Goal: Task Accomplishment & Management: Use online tool/utility

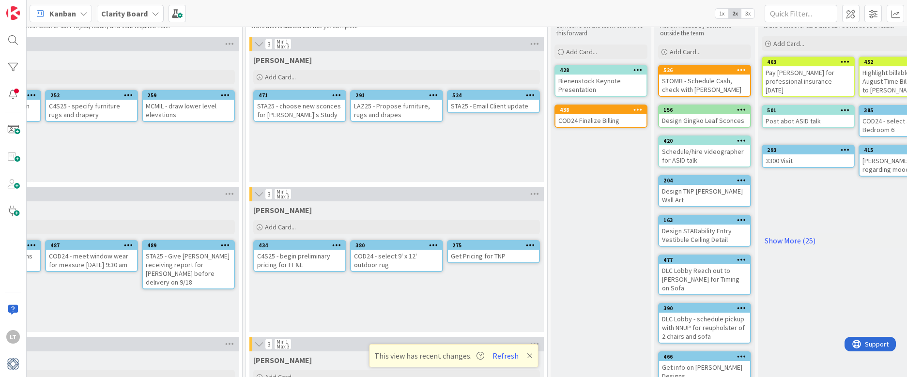
scroll to position [48, 596]
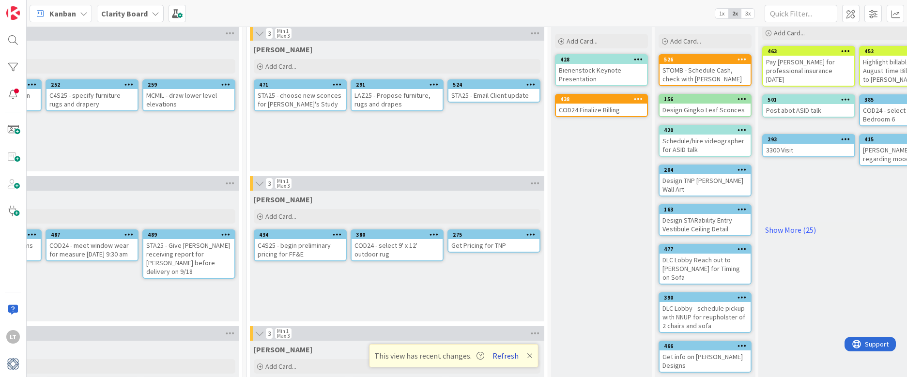
click at [505, 359] on button "Refresh" at bounding box center [505, 356] width 33 height 13
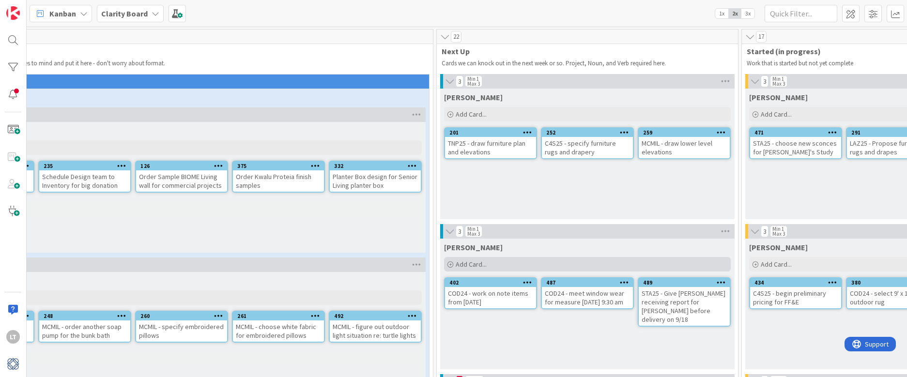
scroll to position [0, 101]
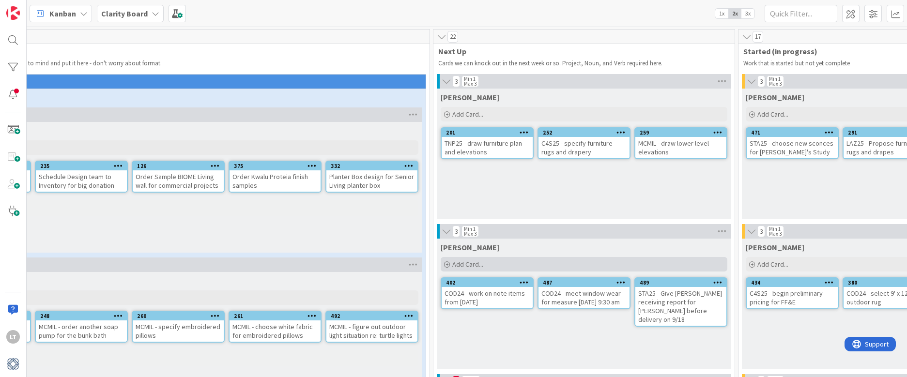
click at [530, 264] on div "Add Card..." at bounding box center [584, 264] width 287 height 15
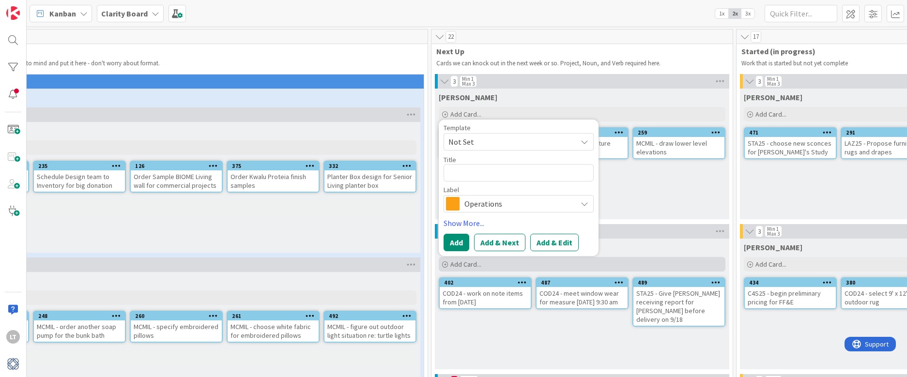
type textarea "x"
type textarea "b"
type textarea "x"
type textarea "bu"
type textarea "x"
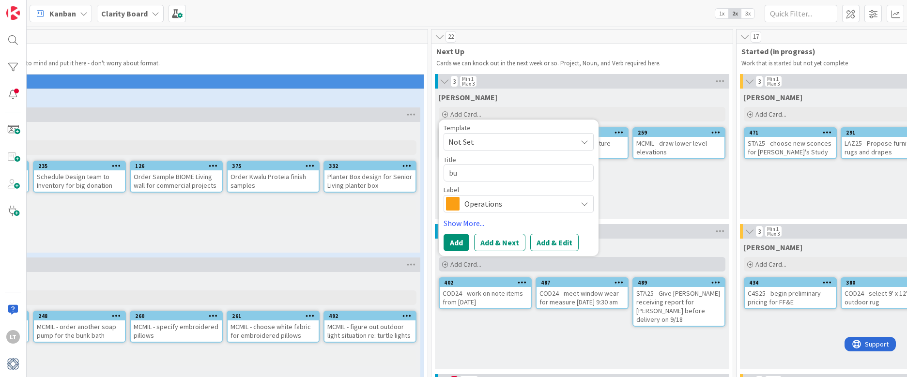
type textarea "bur"
type textarea "x"
type textarea "bu"
type textarea "x"
type textarea "b"
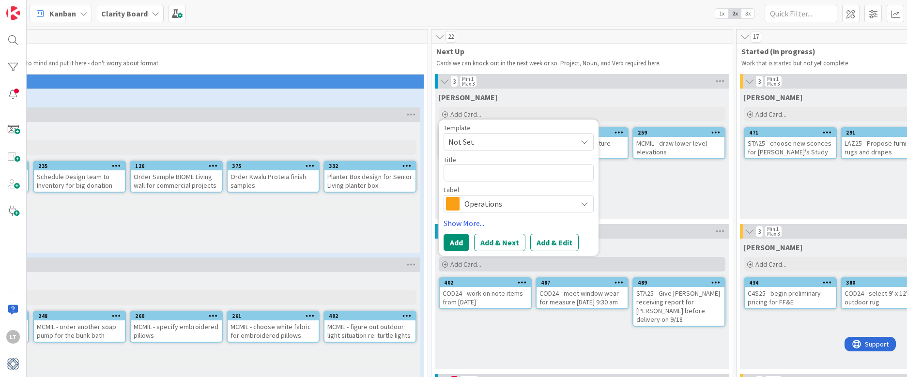
type textarea "x"
type textarea "B"
type textarea "x"
type textarea "BU"
type textarea "x"
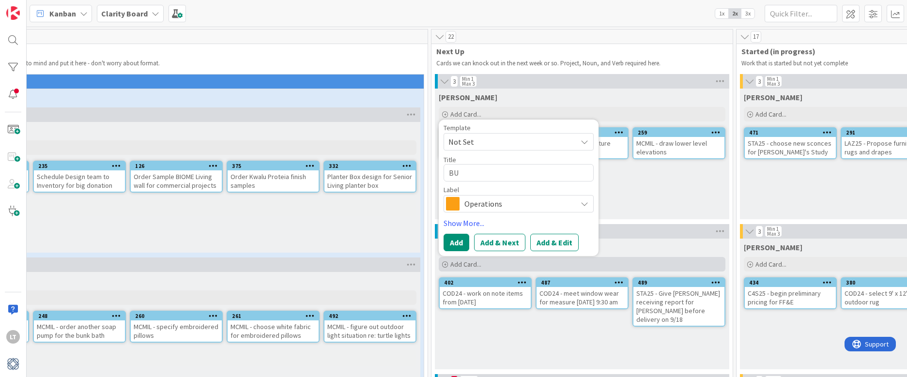
type textarea "BUR"
type textarea "x"
type textarea "BURS"
type textarea "x"
type textarea "BURSK"
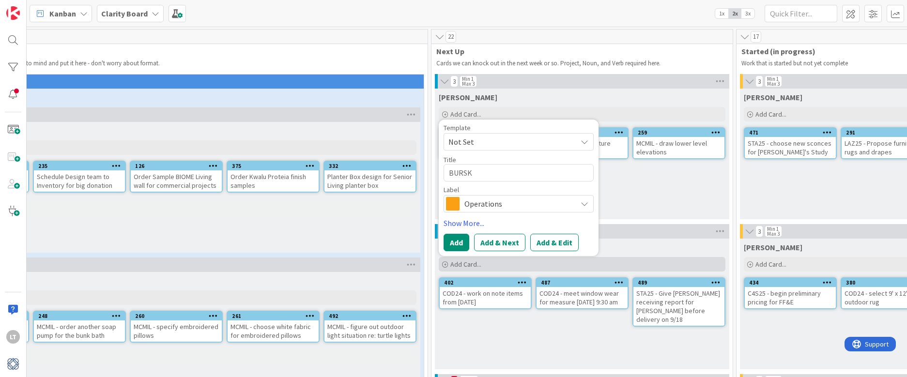
type textarea "x"
type textarea "BURSK"
type textarea "x"
type textarea "BURSK -"
type textarea "x"
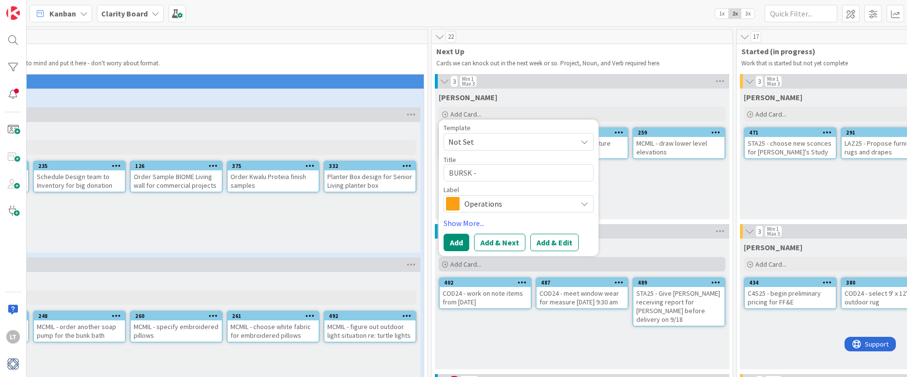
type textarea "BURSK -"
type textarea "x"
type textarea "BURSK - g"
type textarea "x"
type textarea "BURSK - gi"
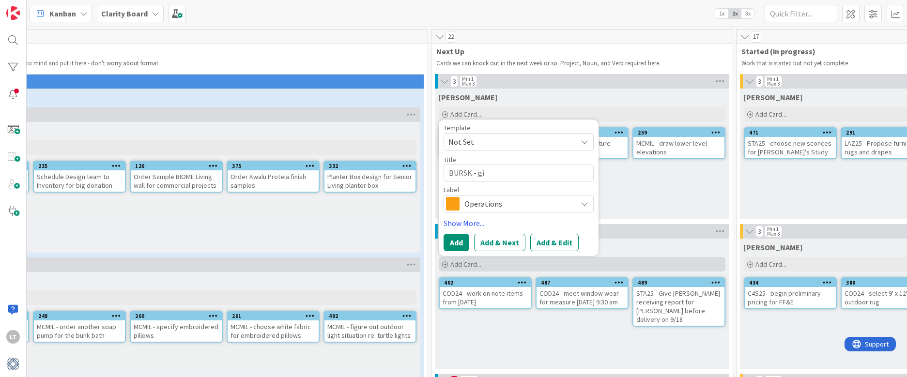
type textarea "x"
type textarea "BURSK - giv"
type textarea "x"
type textarea "BURSK - give"
type textarea "x"
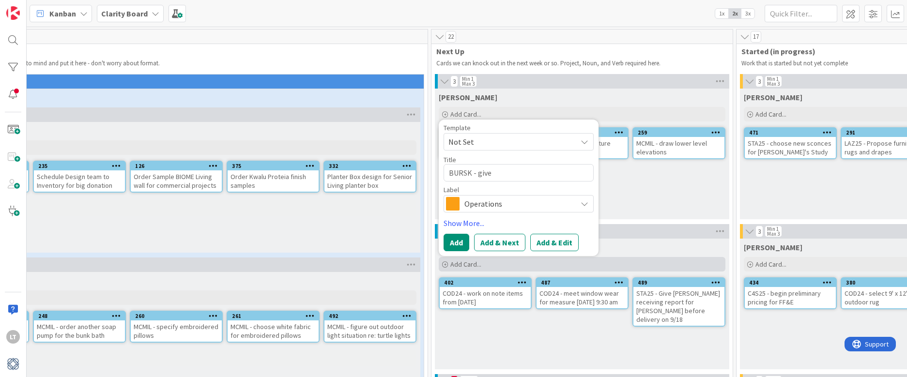
type textarea "BURSK - give"
type textarea "x"
type textarea "BURSK - give d"
type textarea "x"
type textarea "BURSK - give de"
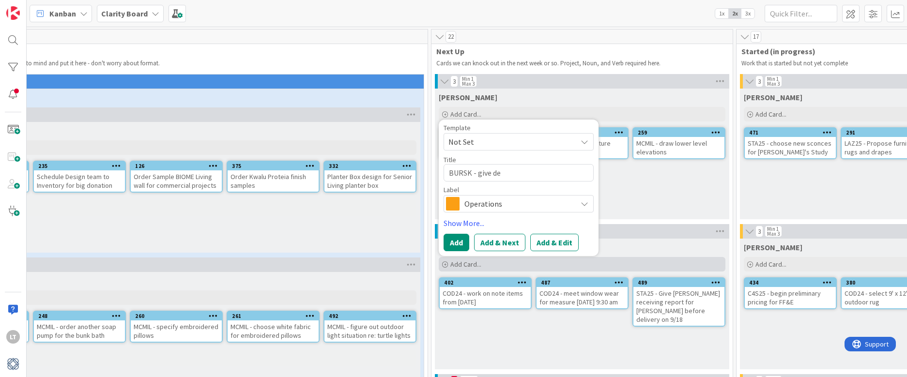
type textarea "x"
type textarea "BURSK - give [DEMOGRAPHIC_DATA]"
type textarea "x"
type textarea "BURSK - give [PERSON_NAME]"
type textarea "x"
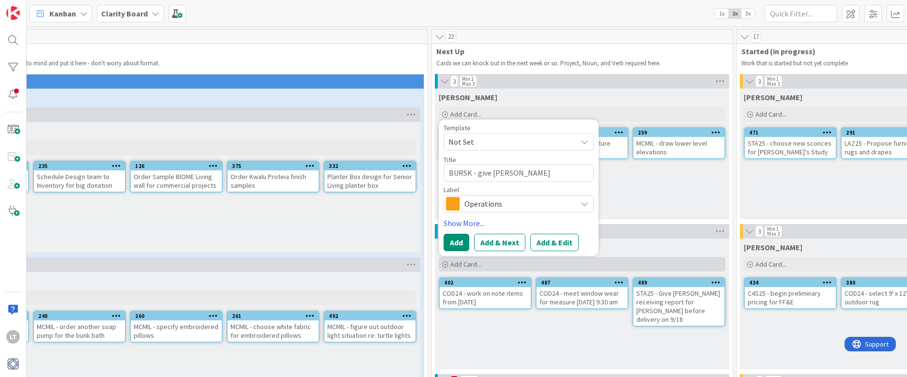
type textarea "BURSK - give [DEMOGRAPHIC_DATA]"
type textarea "x"
type textarea "BURSK - give de"
type textarea "x"
type textarea "BURSK - give d"
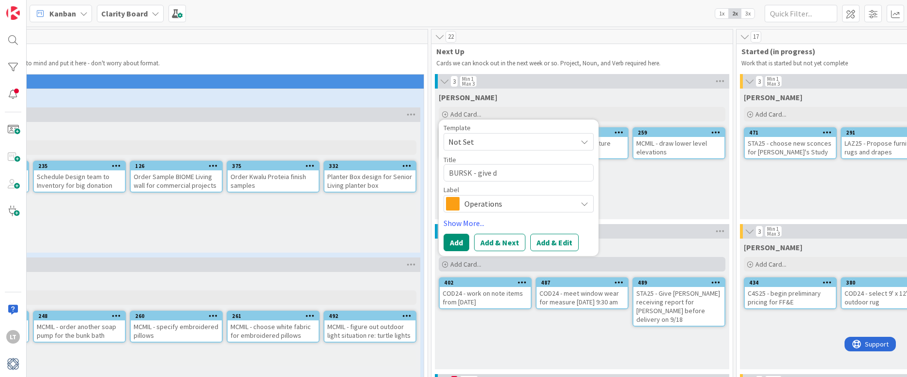
type textarea "x"
type textarea "BURSK - give"
type textarea "x"
type textarea "BURSK - give D"
type textarea "x"
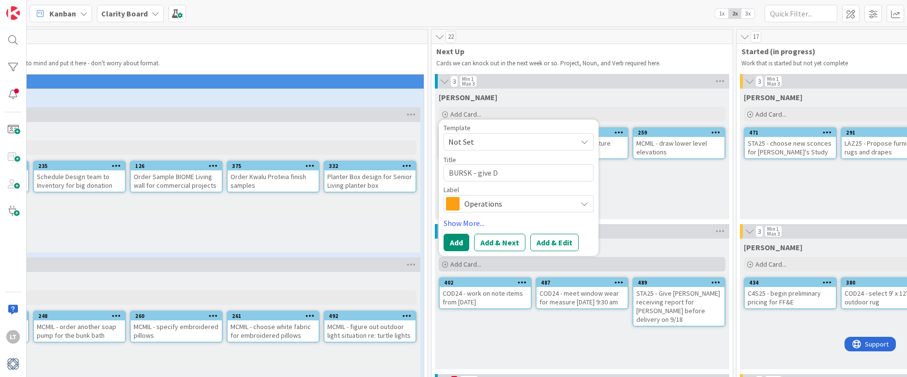
type textarea "BURSK - give De"
type textarea "x"
type textarea "BURSK - give [PERSON_NAME]"
type textarea "x"
type textarea "BURSK - give Devo"
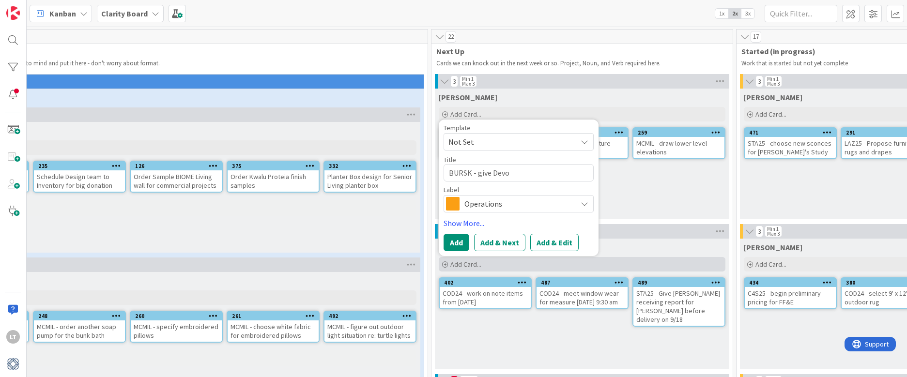
type textarea "x"
type textarea "BURSK - give Devon"
type textarea "x"
type textarea "BURSK - give Devon"
type textarea "x"
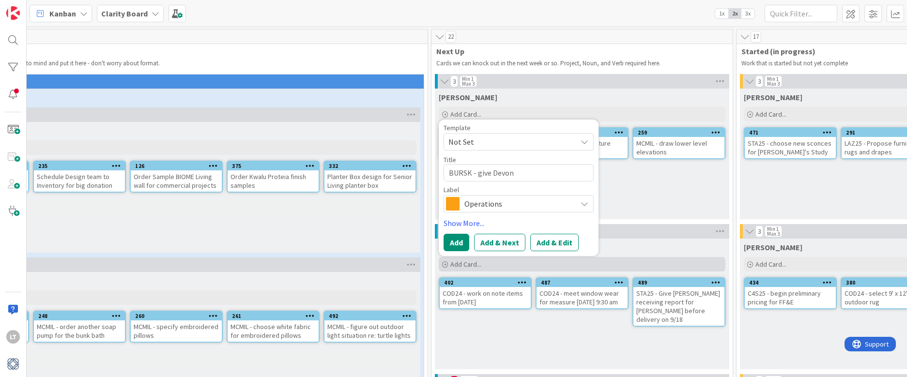
type textarea "BURSK - give [PERSON_NAME]"
type textarea "x"
type textarea "BURSK - give Devon re"
type textarea "x"
type textarea "BURSK - give [PERSON_NAME] rec"
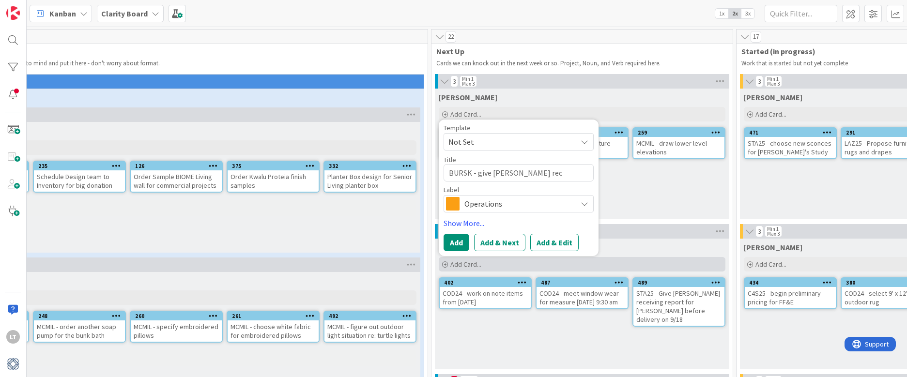
type textarea "x"
type textarea "BURSK - give [PERSON_NAME]"
type textarea "x"
type textarea "BURSK - give [PERSON_NAME]"
type textarea "x"
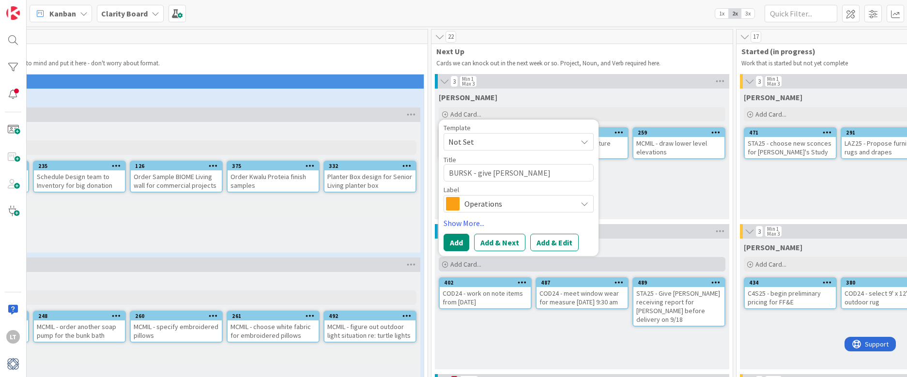
type textarea "BURSK - give [PERSON_NAME]"
type textarea "x"
type textarea "BURSK - give [PERSON_NAME]"
type textarea "x"
type textarea "BURSK - give [PERSON_NAME]"
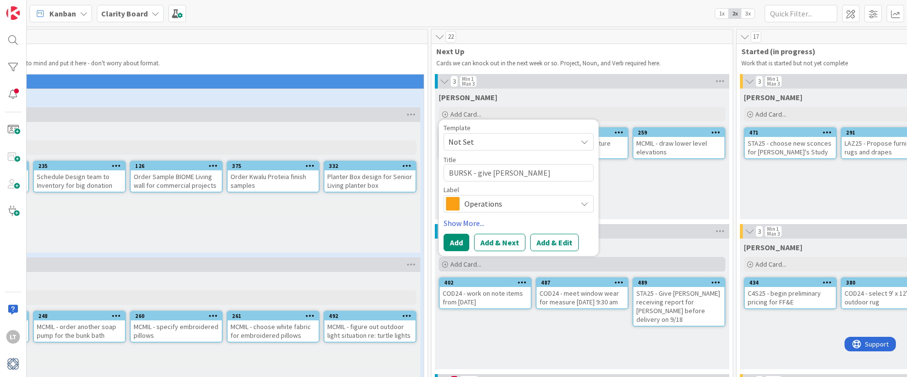
type textarea "x"
type textarea "BURSK - give [PERSON_NAME] rec"
type textarea "x"
type textarea "BURSK - give [PERSON_NAME]"
type textarea "x"
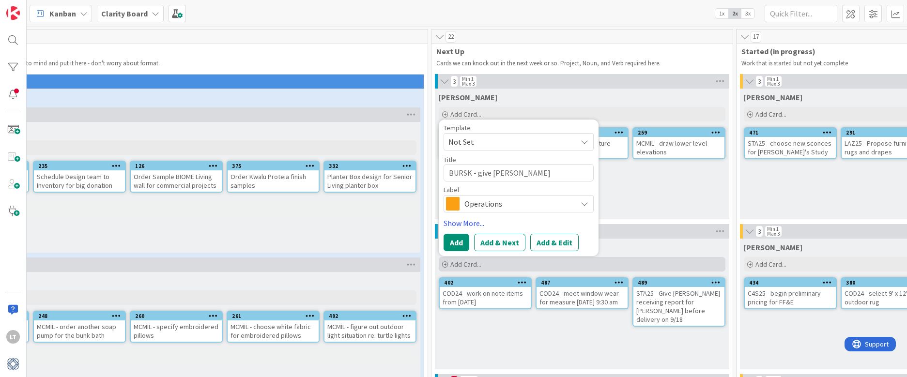
type textarea "BURSK - give [PERSON_NAME] recei"
type textarea "x"
type textarea "BURSK - give [PERSON_NAME]"
type textarea "x"
type textarea "BURSK - give [PERSON_NAME] receivi"
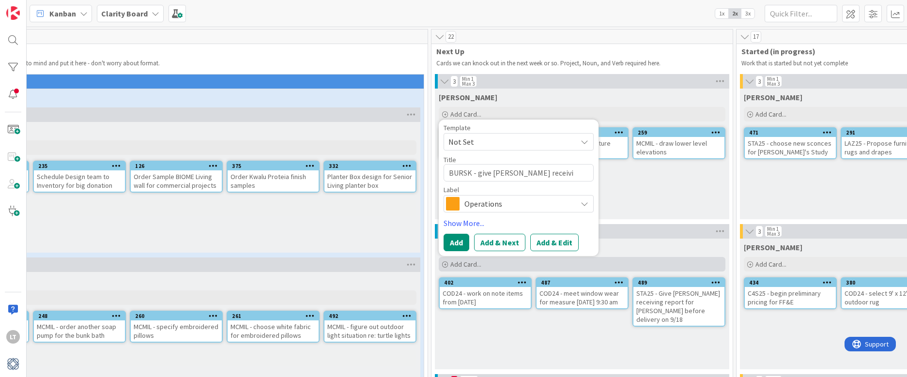
type textarea "x"
type textarea "BURSK - give Devon receivin"
type textarea "x"
type textarea "BURSK - give [PERSON_NAME] receiving"
type textarea "x"
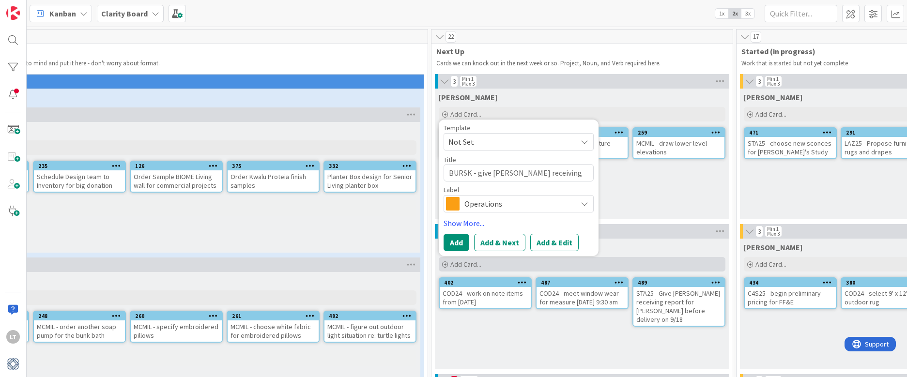
type textarea "BURSK - give [PERSON_NAME] receiving"
type textarea "x"
type textarea "BURSK - give [PERSON_NAME] receiving r"
type textarea "x"
type textarea "BURSK - give [PERSON_NAME] receiving re"
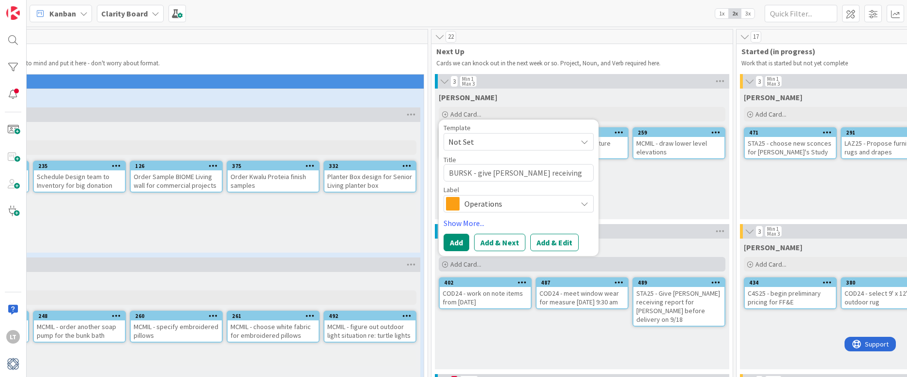
type textarea "x"
type textarea "BURSK - give [PERSON_NAME] receiving rep"
type textarea "x"
type textarea "BURSK - give [PERSON_NAME] receiving repr"
type textarea "x"
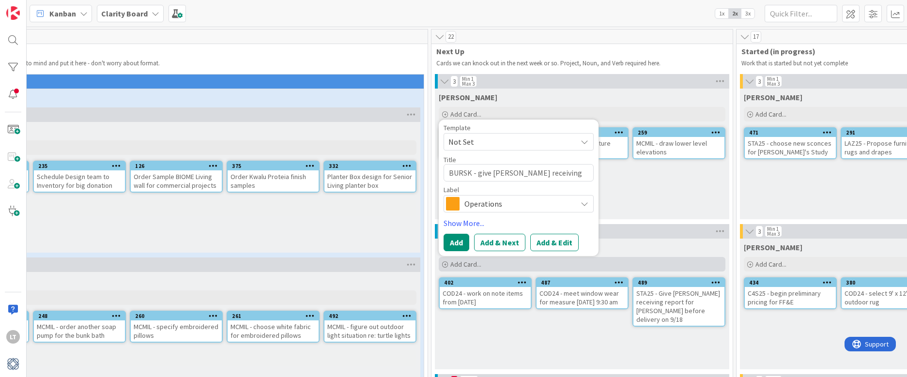
type textarea "BURSK - give [PERSON_NAME] receiving repro"
type textarea "x"
type textarea "BURSK - give [PERSON_NAME] receiving repr"
type textarea "x"
type textarea "BURSK - give [PERSON_NAME] receiving rep"
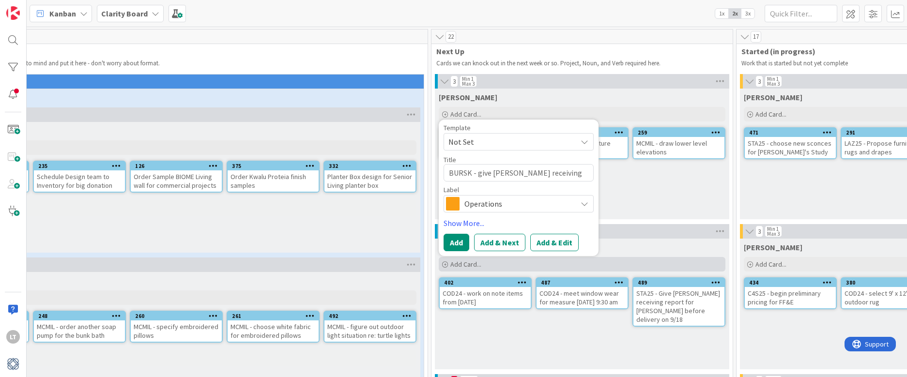
type textarea "x"
type textarea "BURSK - give [PERSON_NAME] receiving repo"
type textarea "x"
type textarea "BURSK - give [PERSON_NAME] receiving repor"
type textarea "x"
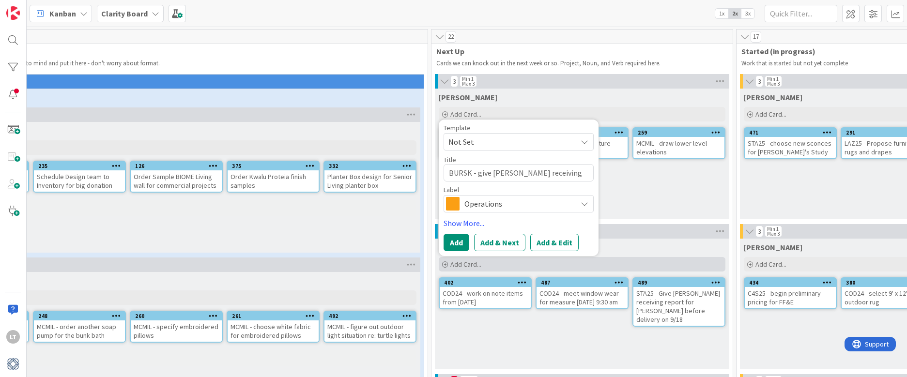
type textarea "BURSK - give [PERSON_NAME] receiving report"
type textarea "x"
type textarea "BURSK - give [PERSON_NAME] receiving report"
type textarea "x"
type textarea "BURSK - give [PERSON_NAME] receiving report b"
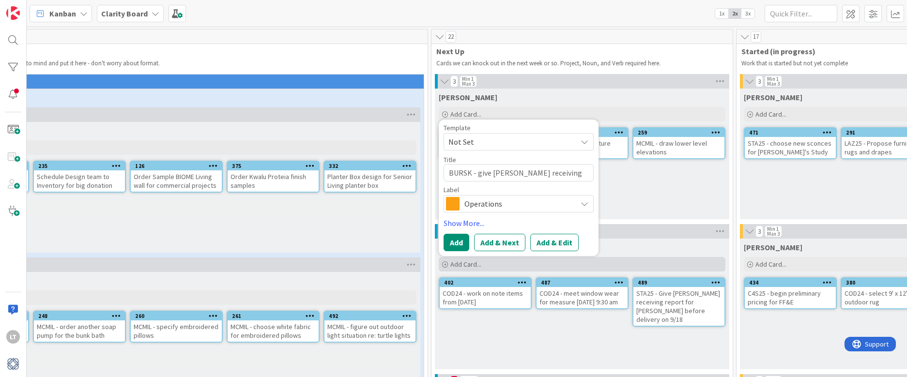
type textarea "x"
type textarea "BURSK - give [PERSON_NAME] receiving report be"
type textarea "x"
type textarea "BURSK - give [PERSON_NAME] receiving report bef"
type textarea "x"
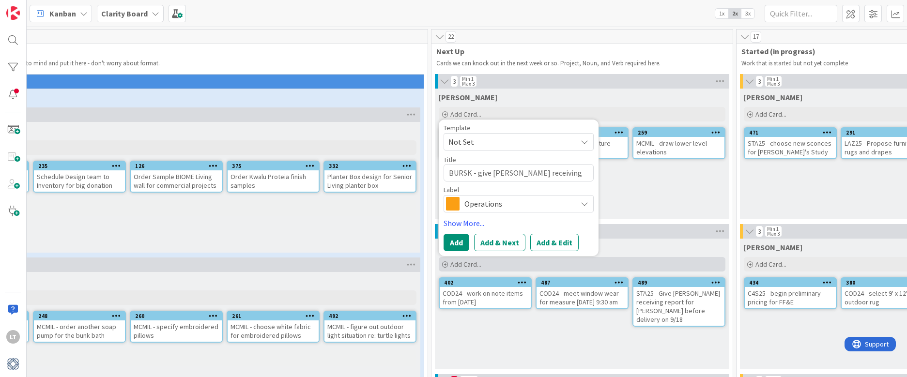
type textarea "BURSK - give [PERSON_NAME] receiving report befo"
type textarea "x"
type textarea "BURSK - give [PERSON_NAME] receiving report befor"
type textarea "x"
type textarea "BURSK - give [PERSON_NAME] receiving report before"
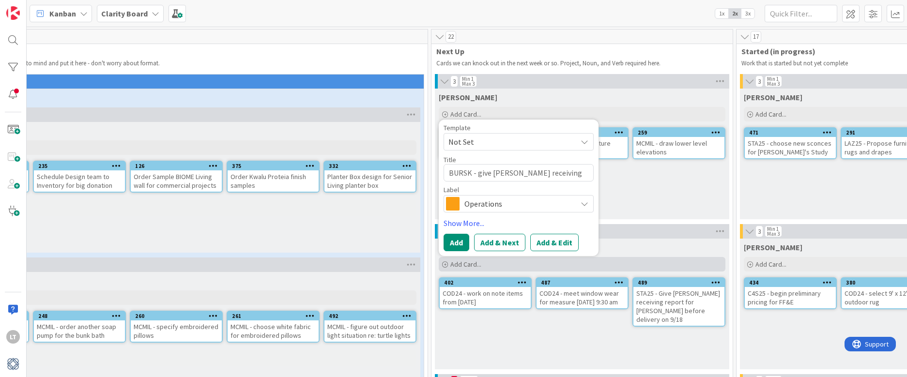
type textarea "x"
type textarea "BURSK - give [PERSON_NAME] receiving report before e"
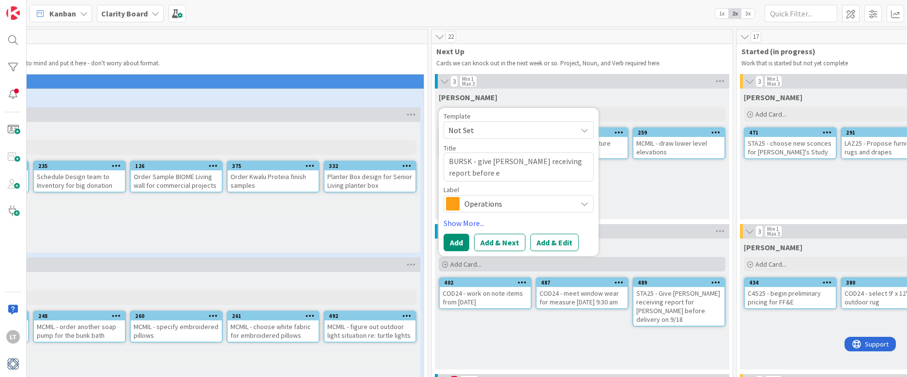
type textarea "x"
type textarea "BURSK - give [PERSON_NAME] receiving report before ed"
type textarea "x"
type textarea "BURSK - give [PERSON_NAME] receiving report before ede"
type textarea "x"
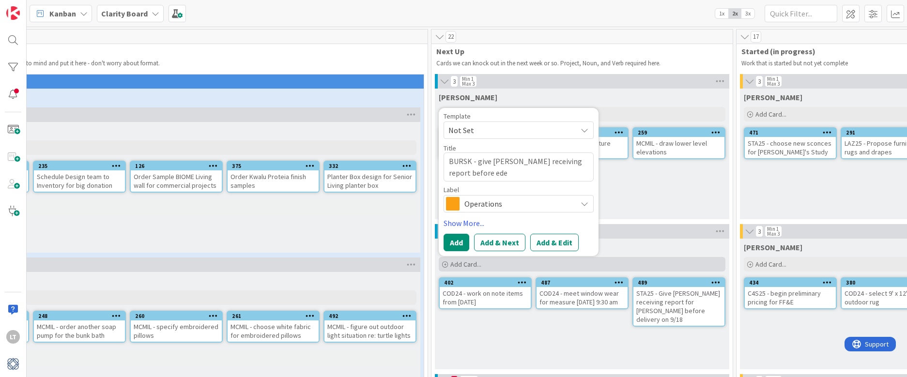
type textarea "BURSK - give [PERSON_NAME] receiving report before edel"
type textarea "x"
type textarea "BURSK - give [PERSON_NAME] receiving report before edeli"
type textarea "x"
type textarea "BURSK - give [PERSON_NAME] receiving report before edel"
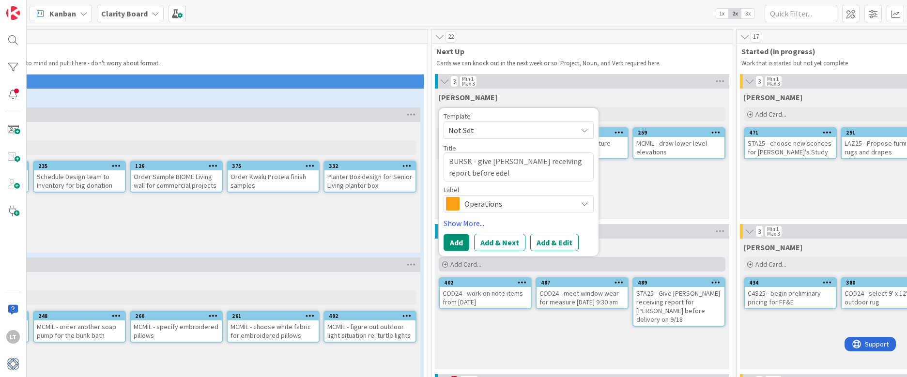
type textarea "x"
type textarea "BURSK - give [PERSON_NAME] receiving report before ede"
type textarea "x"
type textarea "BURSK - give [PERSON_NAME] receiving report before ed"
type textarea "x"
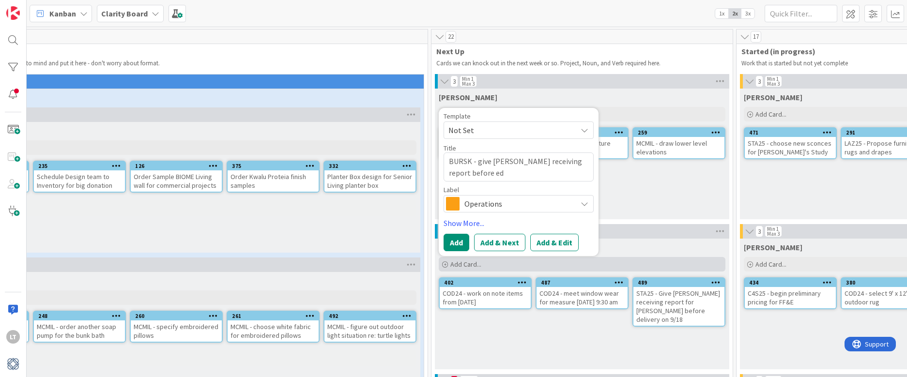
type textarea "BURSK - give [PERSON_NAME] receiving report before e"
type textarea "x"
type textarea "BURSK - give [PERSON_NAME] receiving report before"
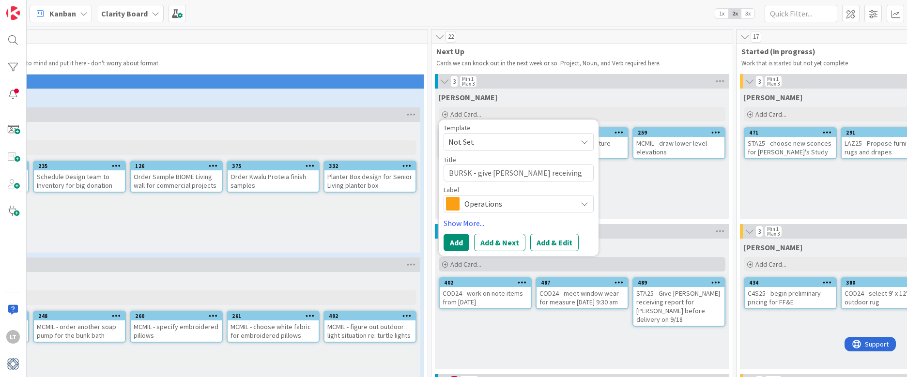
type textarea "x"
type textarea "BURSK - give [PERSON_NAME] receiving report before d"
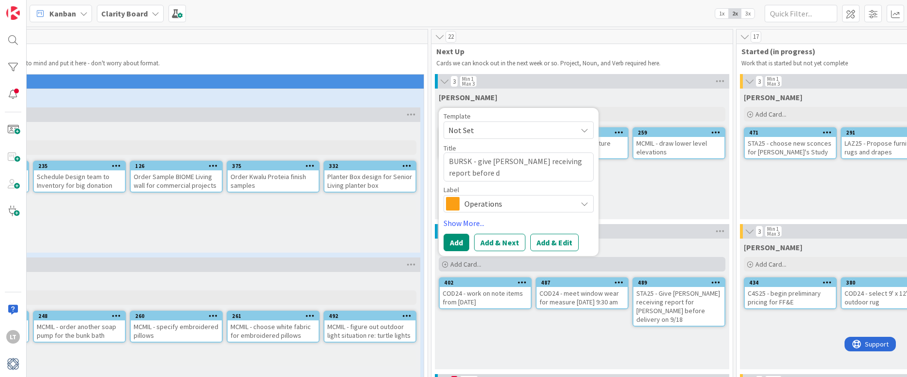
type textarea "x"
type textarea "BURSK - give [PERSON_NAME] receiving report before de"
type textarea "x"
type textarea "BURSK - give [PERSON_NAME] receiving report before del"
type textarea "x"
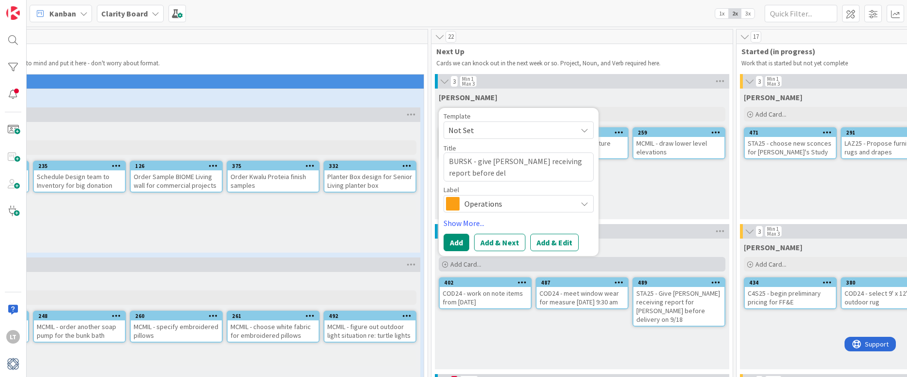
type textarea "BURSK - give [PERSON_NAME] receiving report before deli"
type textarea "x"
type textarea "BURSK - give [PERSON_NAME] receiving report before deliv"
type textarea "x"
type textarea "BURSK - give [PERSON_NAME] receiving report before delive"
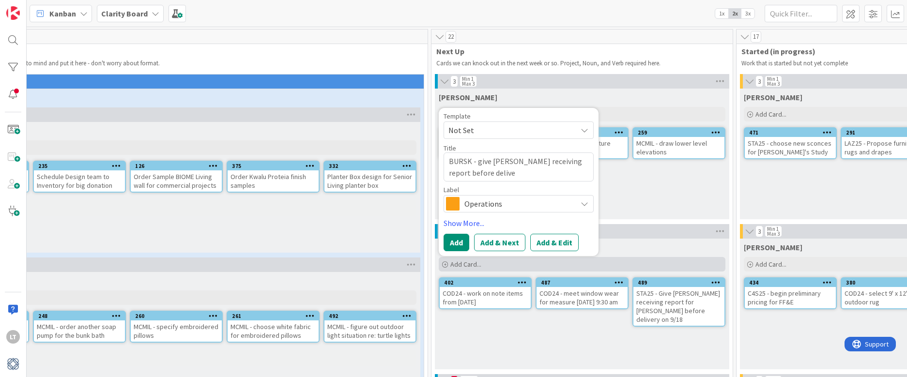
type textarea "x"
type textarea "BURSK - give [PERSON_NAME] receiving report before deliver"
type textarea "x"
type textarea "BURSK - give [PERSON_NAME] receiving report before delivery"
type textarea "x"
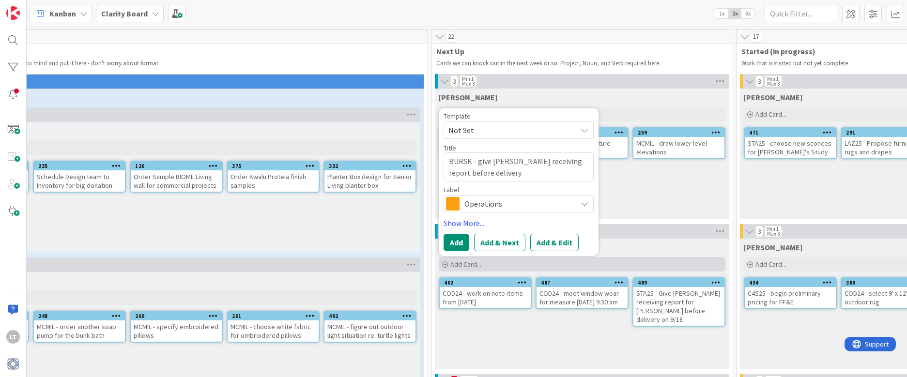
type textarea "BURSK - give [PERSON_NAME] receiving report before delivery"
type textarea "x"
type textarea "BURSK - give [PERSON_NAME] receiving report before delivery o"
type textarea "x"
type textarea "BURSK - give [PERSON_NAME] receiving report before delivery on"
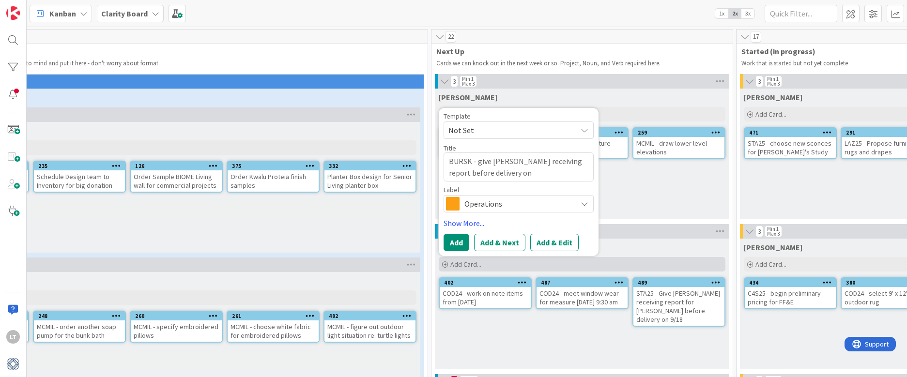
type textarea "x"
type textarea "BURSK - give [PERSON_NAME] receiving report before delivery on"
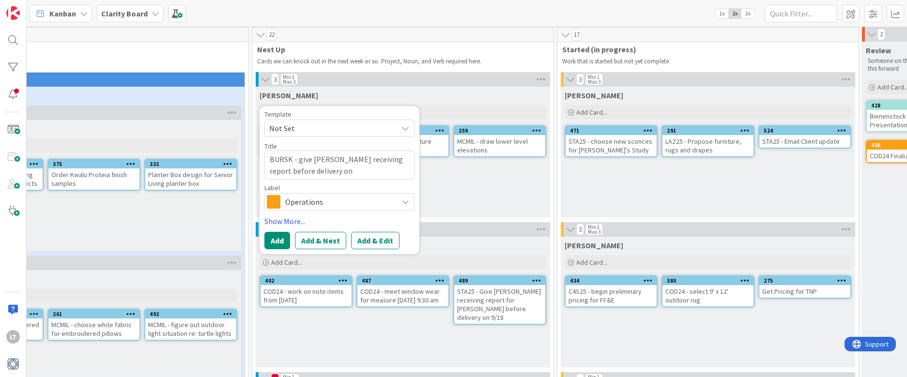
scroll to position [2, 319]
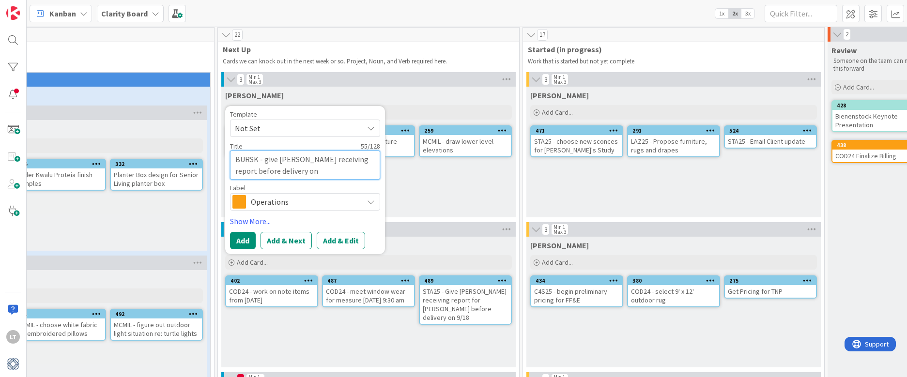
type textarea "x"
type textarea "BURSK - give [PERSON_NAME] receiving report before delivery on 0"
type textarea "x"
type textarea "BURSK - give [PERSON_NAME] receiving report before delivery on 09"
type textarea "x"
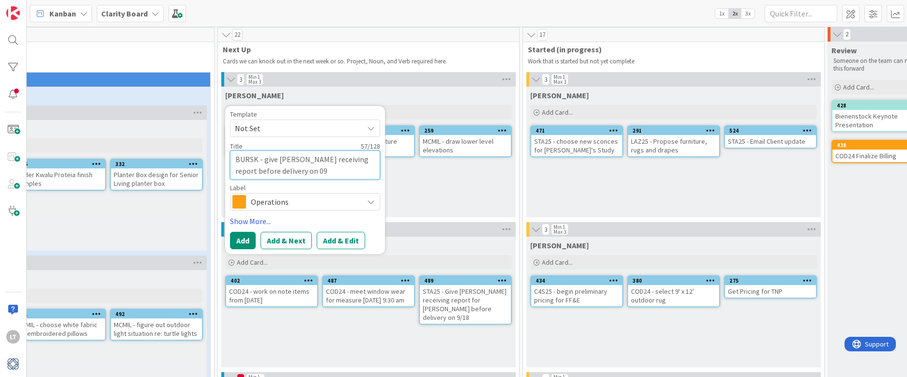
type textarea "BURSK - give [PERSON_NAME] receiving report before delivery on 09/"
type textarea "x"
type textarea "BURSK - give [PERSON_NAME] receiving report before delivery on 09/1"
type textarea "x"
type textarea "BURSK - give [PERSON_NAME] receiving report before delivery on 09/16"
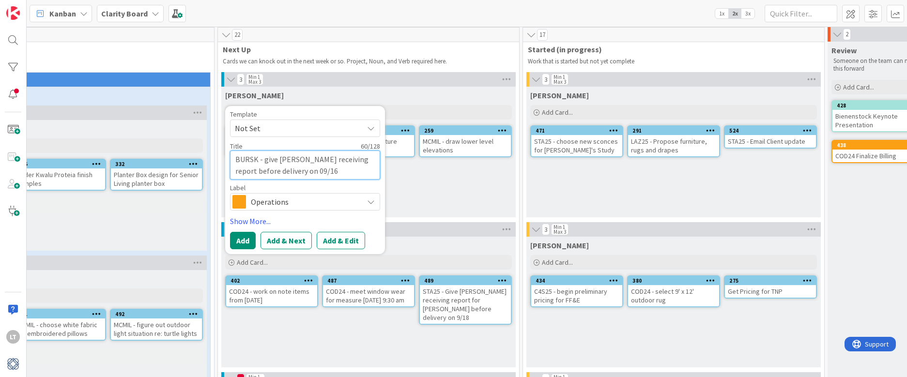
type textarea "x"
type textarea "BURSK - give [PERSON_NAME] receiving report before delivery on 09/16/"
type textarea "x"
type textarea "BURSK - give [PERSON_NAME] receiving report before delivery on 09/16/2"
type textarea "x"
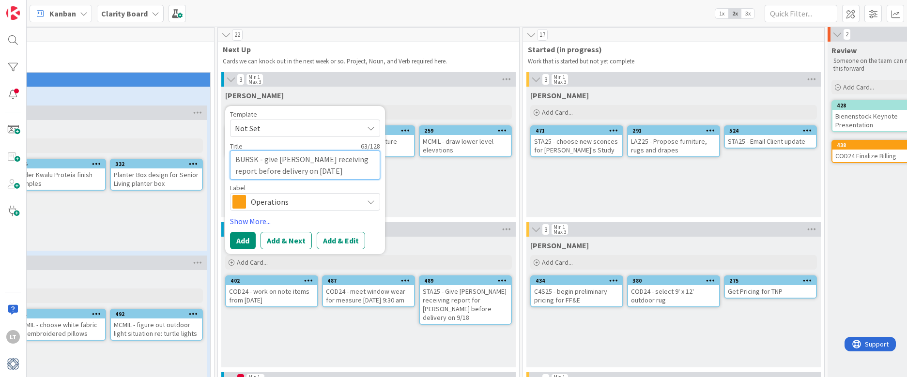
type textarea "BURSK - give [PERSON_NAME] receiving report before delivery on [DATE]"
click at [309, 202] on span "Operations" at bounding box center [305, 202] width 108 height 14
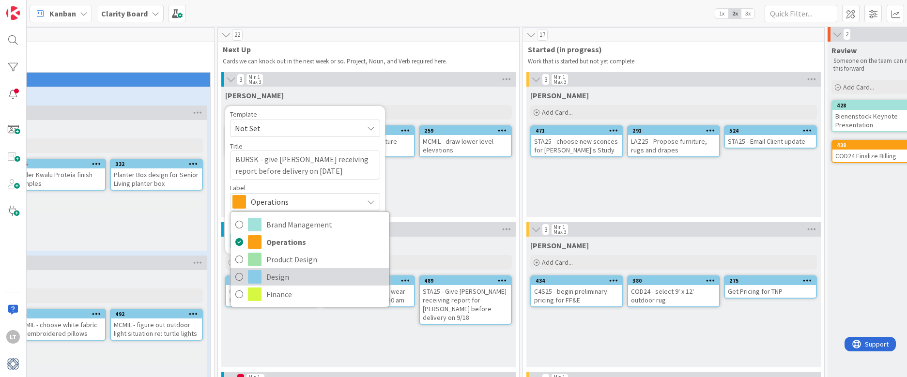
click at [260, 276] on span at bounding box center [255, 277] width 14 height 14
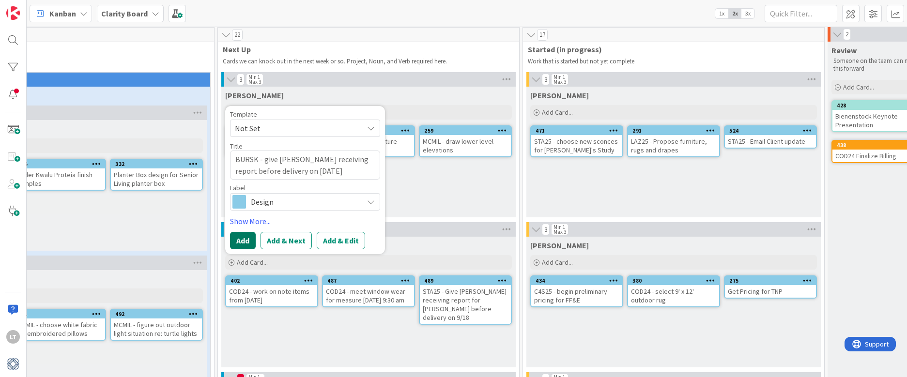
click at [247, 240] on button "Add" at bounding box center [243, 240] width 26 height 17
type textarea "x"
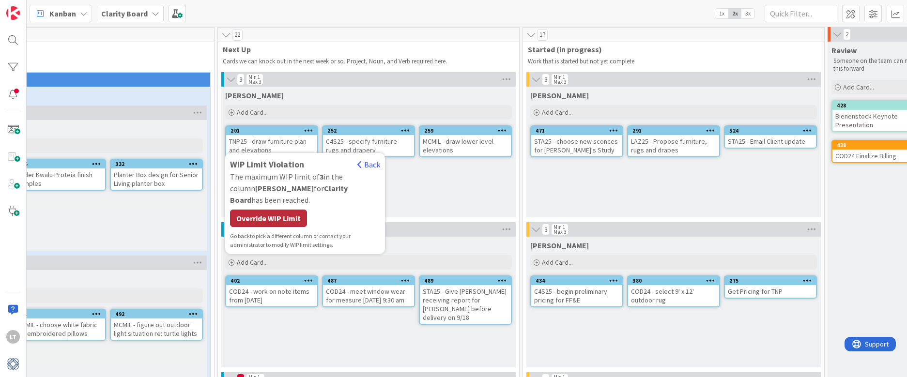
click at [283, 217] on div "Override WIP Limit" at bounding box center [268, 218] width 77 height 17
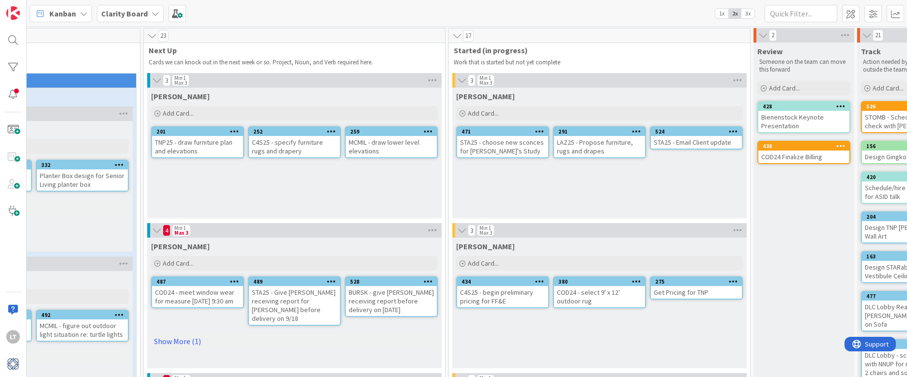
scroll to position [1, 393]
click at [186, 334] on link "Show More (1)" at bounding box center [295, 341] width 287 height 15
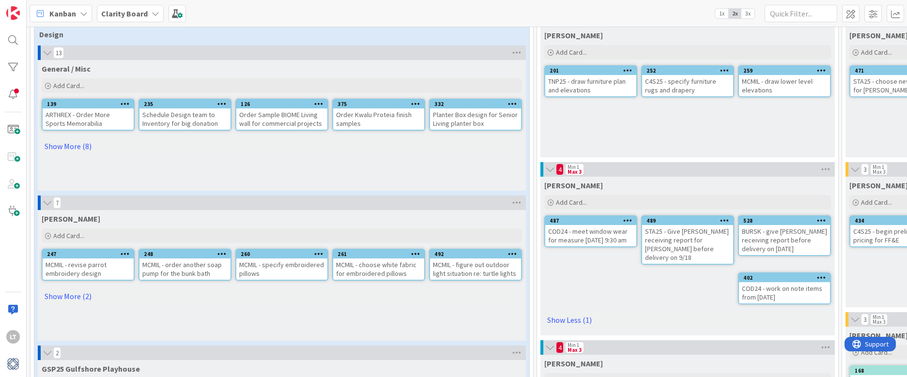
scroll to position [62, 0]
click at [76, 145] on link "Show More (8)" at bounding box center [282, 145] width 480 height 15
